Goal: Information Seeking & Learning: Learn about a topic

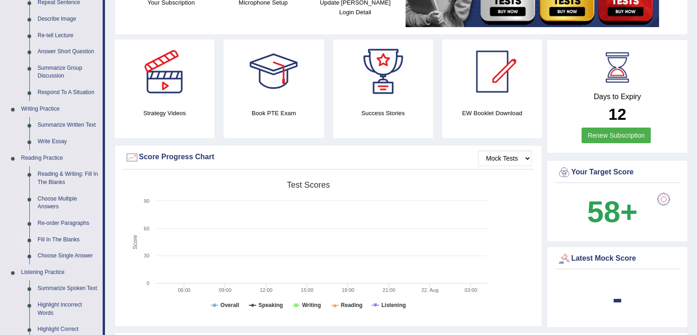
scroll to position [138, 0]
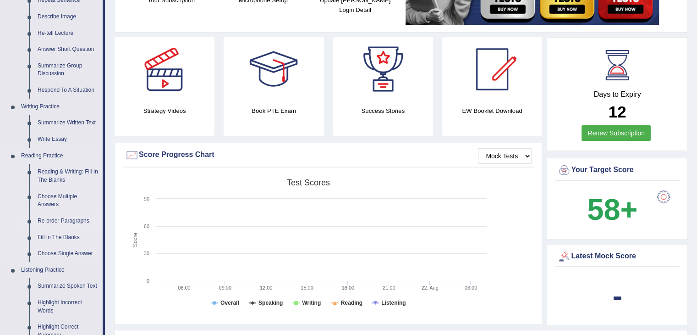
click at [62, 219] on link "Re-order Paragraphs" at bounding box center [67, 221] width 69 height 17
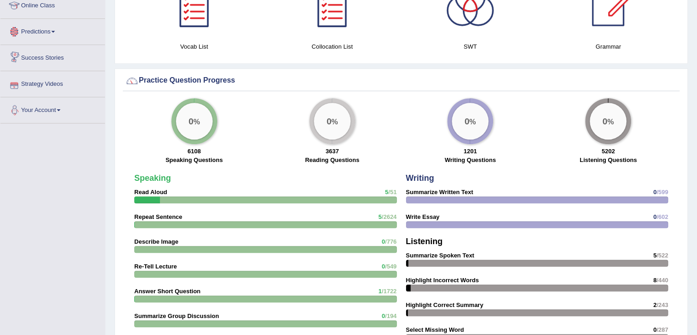
scroll to position [627, 0]
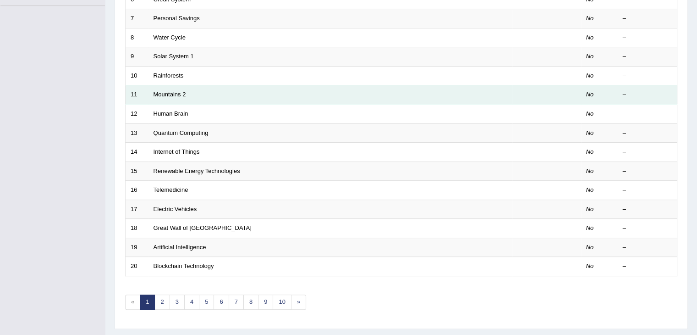
scroll to position [269, 0]
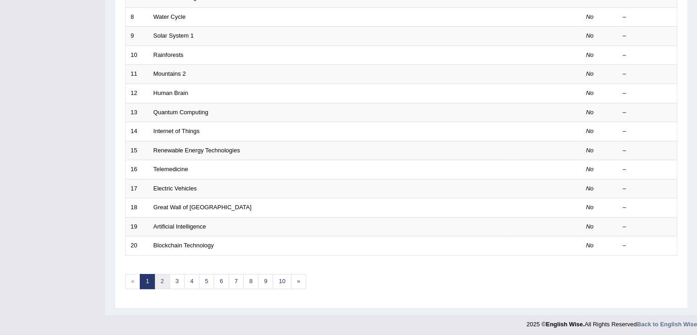
click at [167, 279] on link "2" at bounding box center [161, 281] width 15 height 15
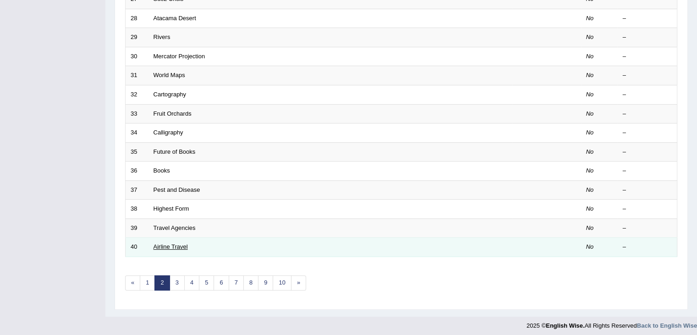
scroll to position [269, 0]
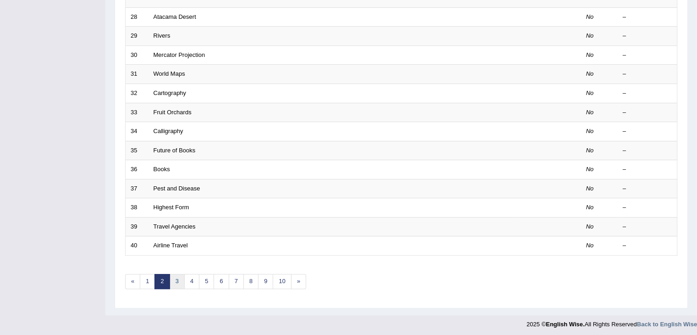
click at [179, 278] on link "3" at bounding box center [177, 281] width 15 height 15
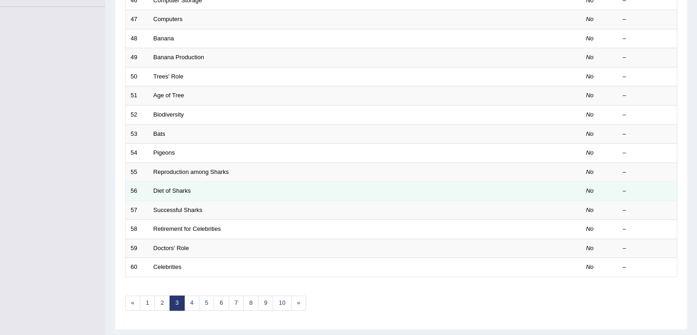
scroll to position [269, 0]
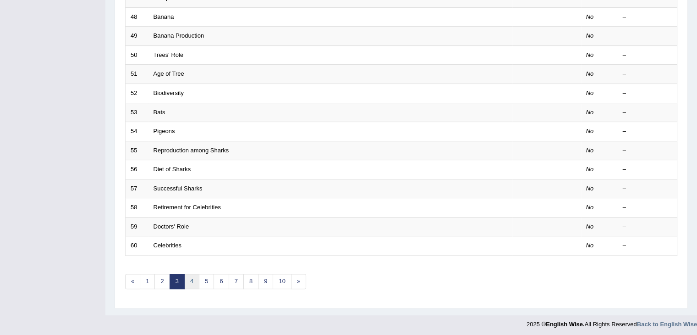
click at [194, 275] on link "4" at bounding box center [191, 281] width 15 height 15
